Goal: Information Seeking & Learning: Learn about a topic

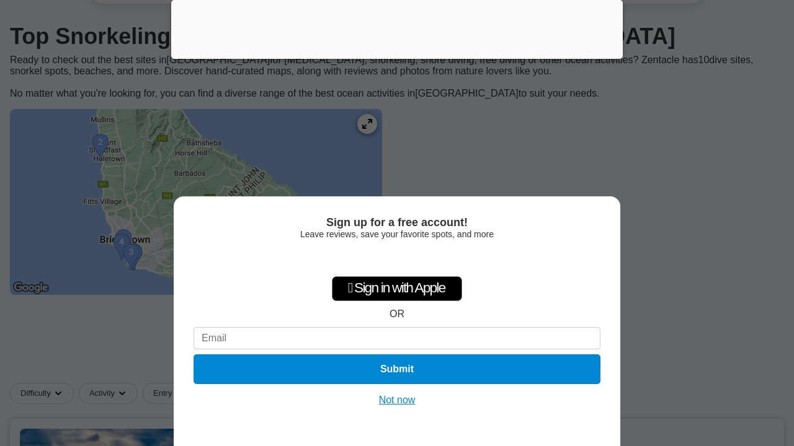
click at [398, 399] on button "Not now" at bounding box center [397, 400] width 44 height 12
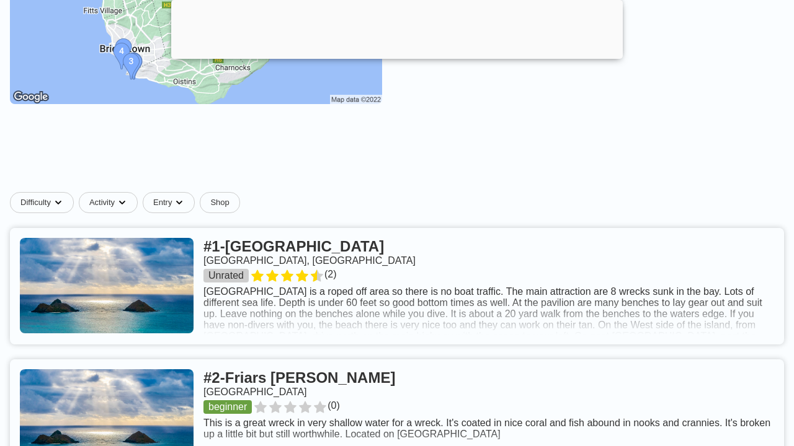
scroll to position [313, 0]
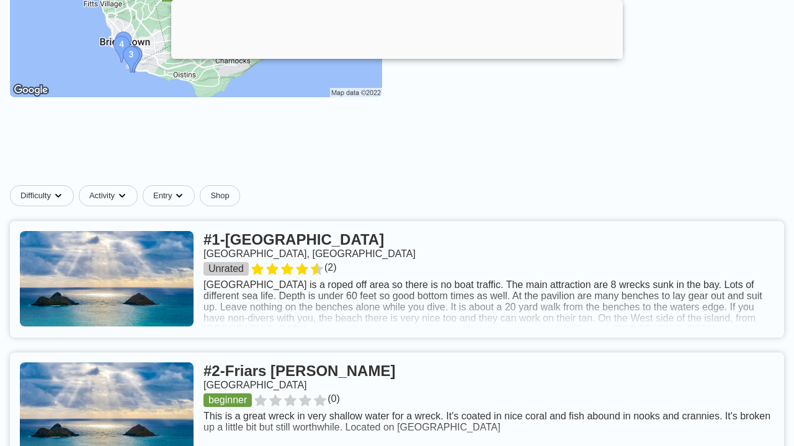
click at [356, 299] on link at bounding box center [397, 279] width 774 height 117
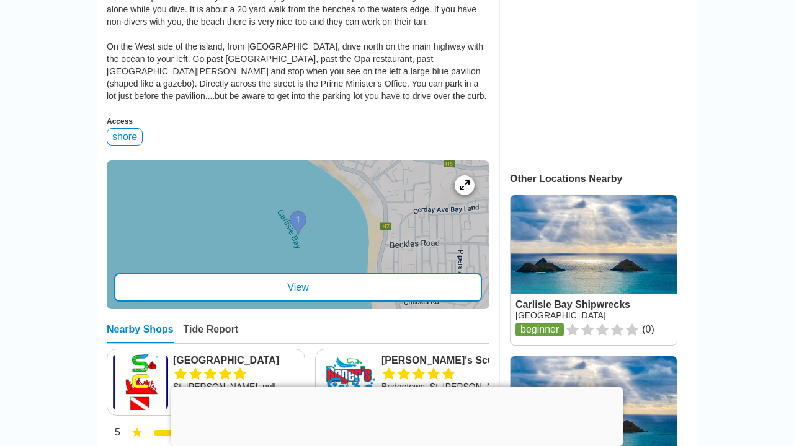
scroll to position [431, 0]
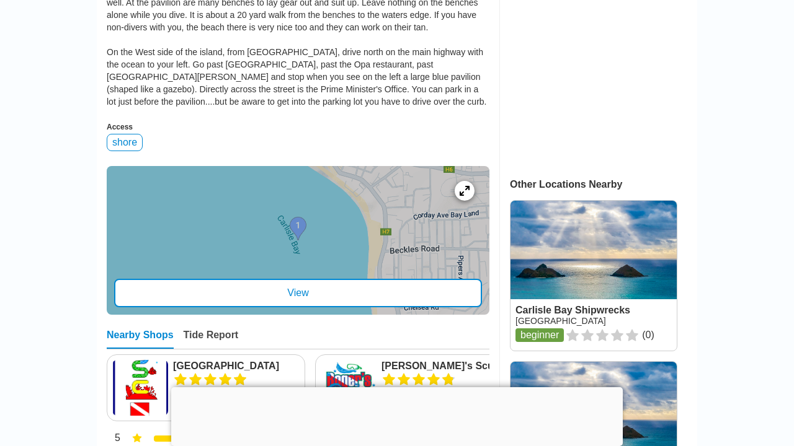
click at [299, 294] on div "View" at bounding box center [298, 293] width 368 height 29
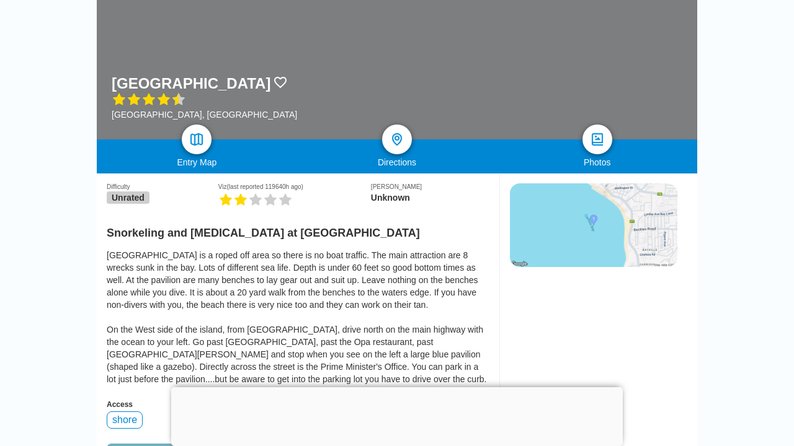
scroll to position [153, 0]
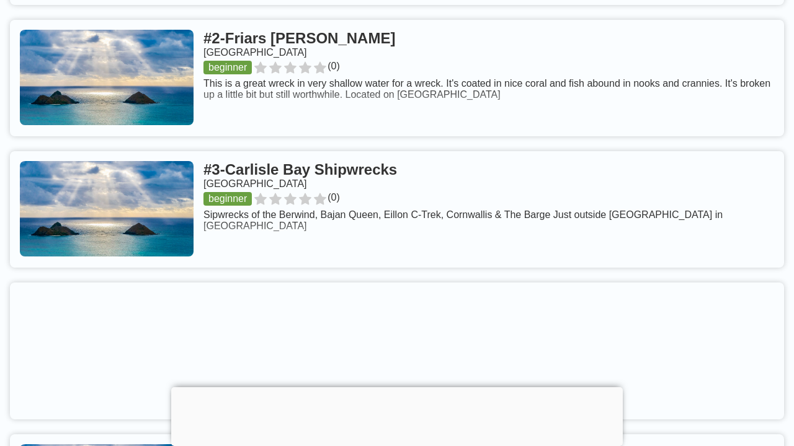
scroll to position [653, 0]
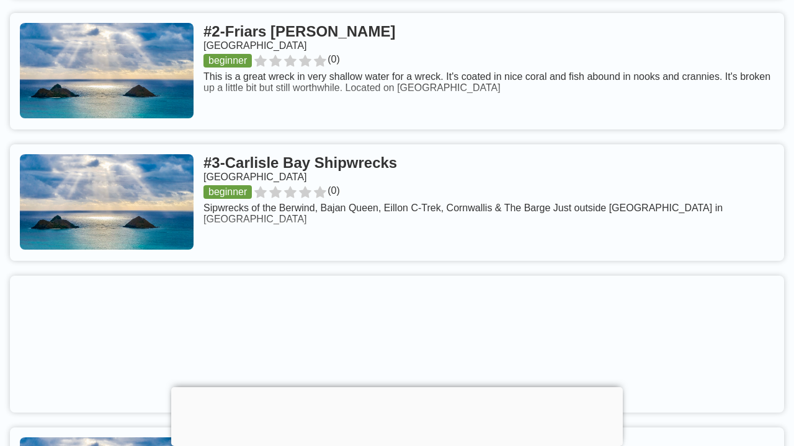
click at [337, 20] on link at bounding box center [397, 71] width 774 height 117
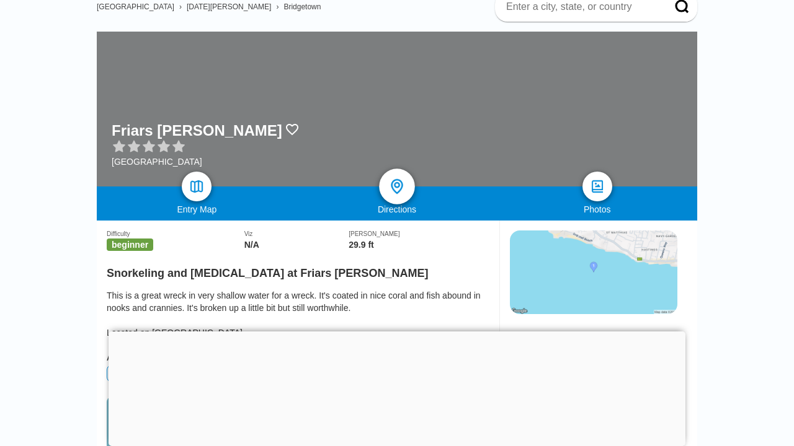
scroll to position [91, 0]
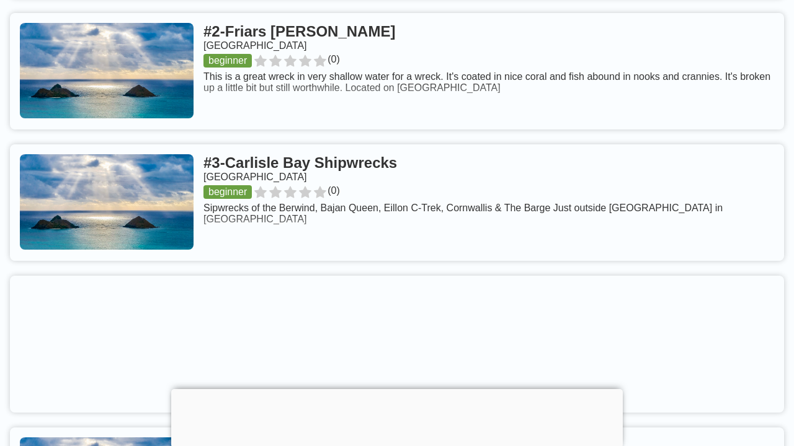
click at [348, 155] on link at bounding box center [397, 202] width 774 height 117
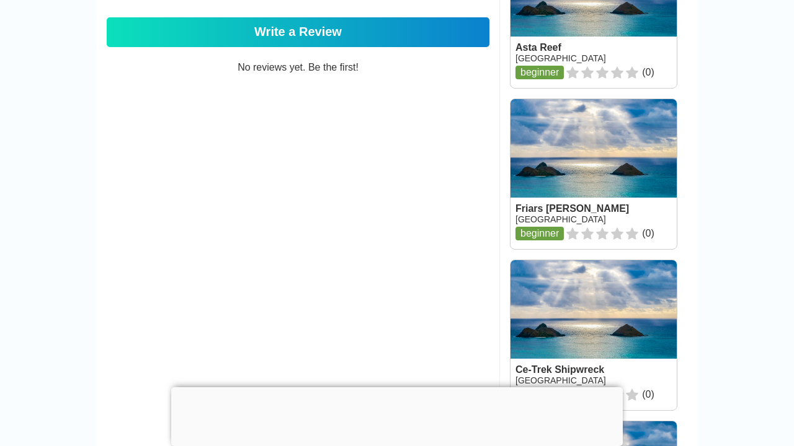
scroll to position [864, 0]
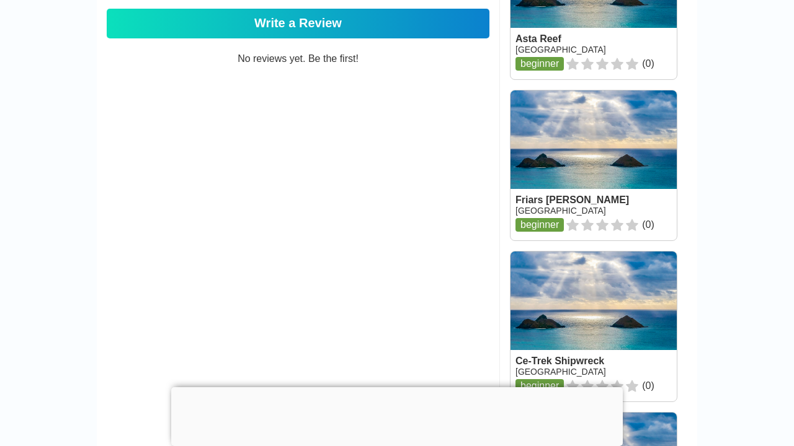
click at [550, 35] on link at bounding box center [593, 4] width 166 height 150
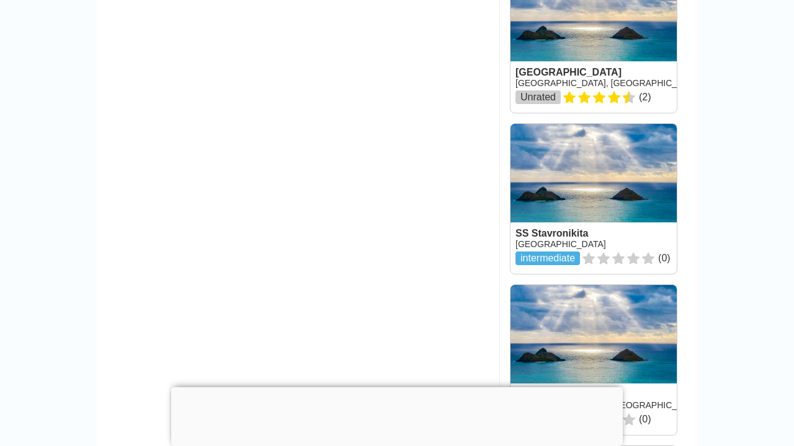
scroll to position [1637, 0]
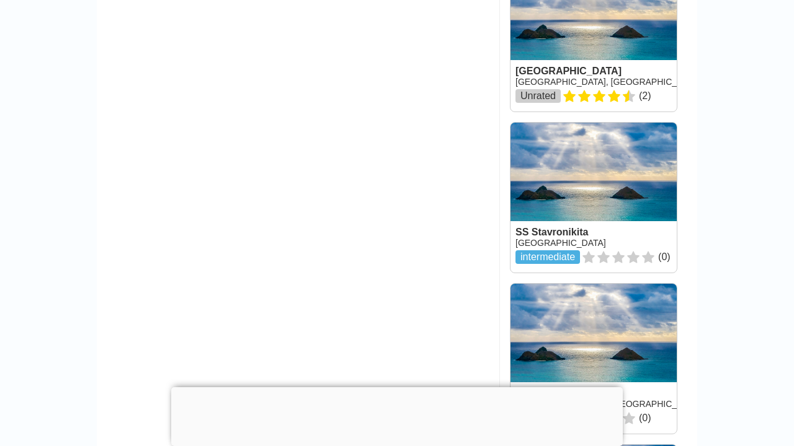
click at [559, 235] on link at bounding box center [593, 198] width 166 height 150
